Goal: Task Accomplishment & Management: Use online tool/utility

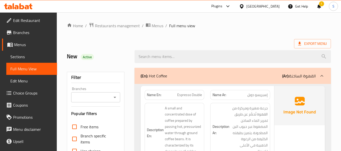
scroll to position [2832, 0]
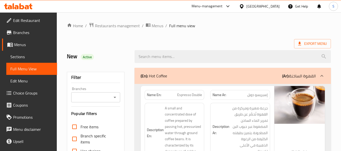
click at [246, 4] on div at bounding box center [242, 7] width 7 height 6
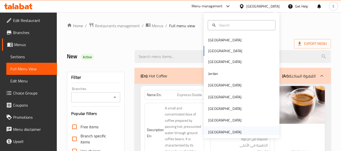
click at [236, 130] on div "[GEOGRAPHIC_DATA]" at bounding box center [224, 133] width 33 height 6
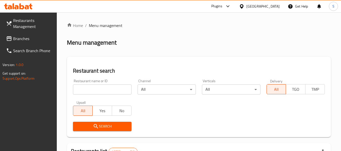
click at [104, 91] on input "search" at bounding box center [102, 90] width 58 height 10
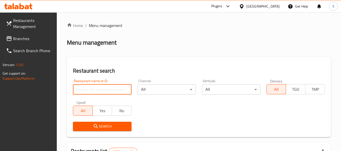
paste input "704180"
type input "704180"
click button "Search" at bounding box center [102, 126] width 58 height 9
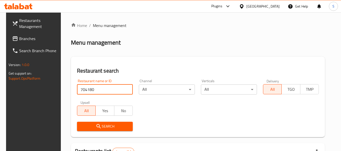
scroll to position [74, 0]
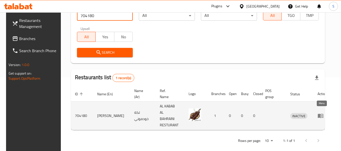
click at [322, 113] on icon "enhanced table" at bounding box center [321, 116] width 6 height 6
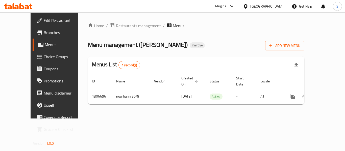
click at [44, 20] on span "Edit Restaurant" at bounding box center [64, 20] width 40 height 6
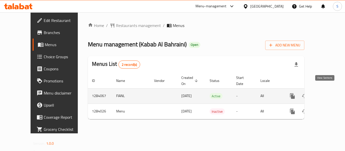
click at [327, 93] on icon "enhanced table" at bounding box center [329, 96] width 6 height 6
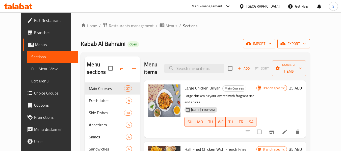
click at [306, 45] on span "export" at bounding box center [294, 44] width 24 height 6
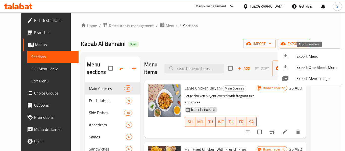
click at [287, 57] on icon at bounding box center [285, 56] width 6 height 6
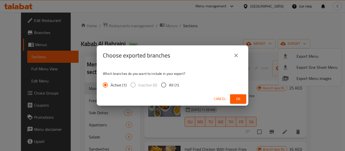
click at [171, 86] on span "All (1)" at bounding box center [174, 85] width 10 height 6
click at [169, 86] on input "All (1)" at bounding box center [163, 85] width 11 height 11
radio input "true"
click at [239, 100] on span "Ok" at bounding box center [238, 99] width 8 height 6
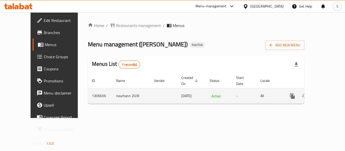
click at [326, 93] on icon "enhanced table" at bounding box center [329, 96] width 6 height 6
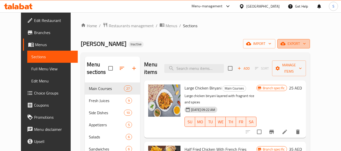
click at [306, 42] on span "export" at bounding box center [294, 44] width 24 height 6
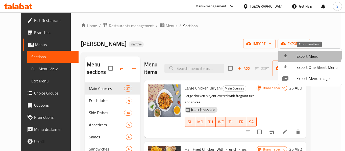
click at [305, 51] on li "Export Menu" at bounding box center [309, 56] width 63 height 11
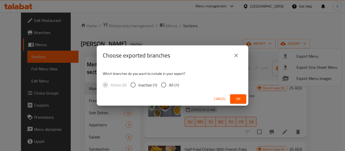
click at [176, 86] on span "All (1)" at bounding box center [174, 85] width 10 height 6
click at [169, 86] on input "All (1)" at bounding box center [163, 85] width 11 height 11
radio input "true"
click at [236, 98] on span "Ok" at bounding box center [238, 99] width 8 height 6
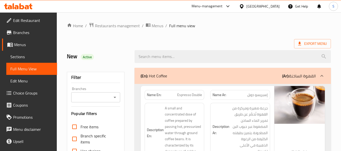
click at [244, 9] on icon at bounding box center [241, 6] width 5 height 5
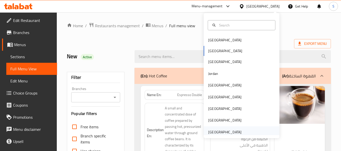
click at [228, 130] on div "[GEOGRAPHIC_DATA]" at bounding box center [224, 133] width 33 height 6
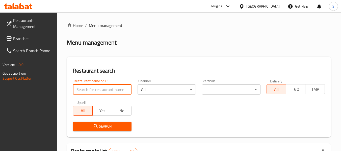
paste input "3748"
type input "3748"
click button "Search" at bounding box center [102, 126] width 58 height 9
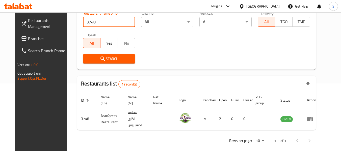
scroll to position [70, 0]
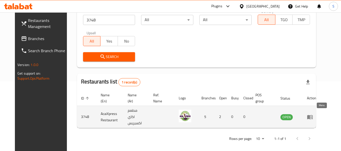
click at [313, 116] on icon "enhanced table" at bounding box center [310, 117] width 6 height 4
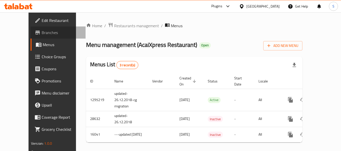
click at [42, 34] on span "Branches" at bounding box center [62, 33] width 40 height 6
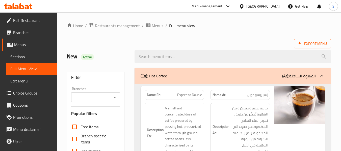
drag, startPoint x: 31, startPoint y: 57, endPoint x: 55, endPoint y: 56, distance: 23.2
click at [31, 57] on span "Sections" at bounding box center [31, 57] width 43 height 6
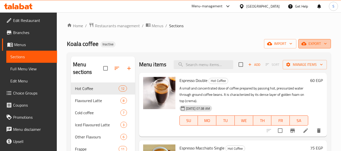
click at [306, 41] on span "export" at bounding box center [314, 44] width 24 height 6
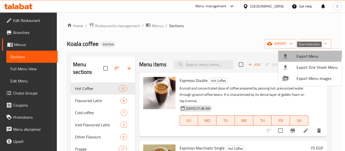
click at [307, 54] on span "Export Menu" at bounding box center [316, 56] width 41 height 6
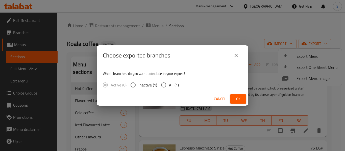
click at [168, 86] on input "All (1)" at bounding box center [163, 85] width 11 height 11
radio input "true"
click at [234, 97] on button "Ok" at bounding box center [238, 98] width 16 height 9
